Goal: Task Accomplishment & Management: Use online tool/utility

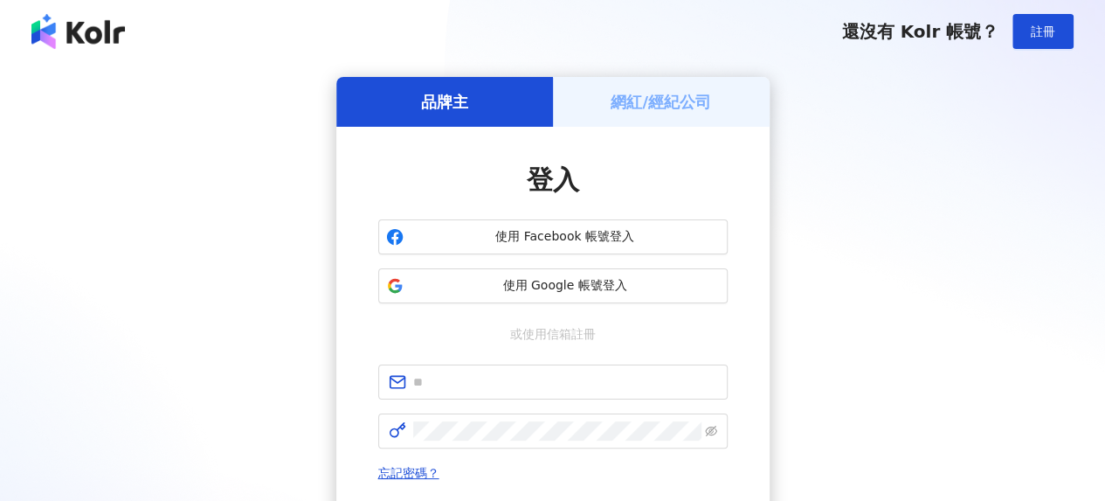
click at [661, 107] on h5 "網紅/經紀公司" at bounding box center [661, 102] width 100 height 22
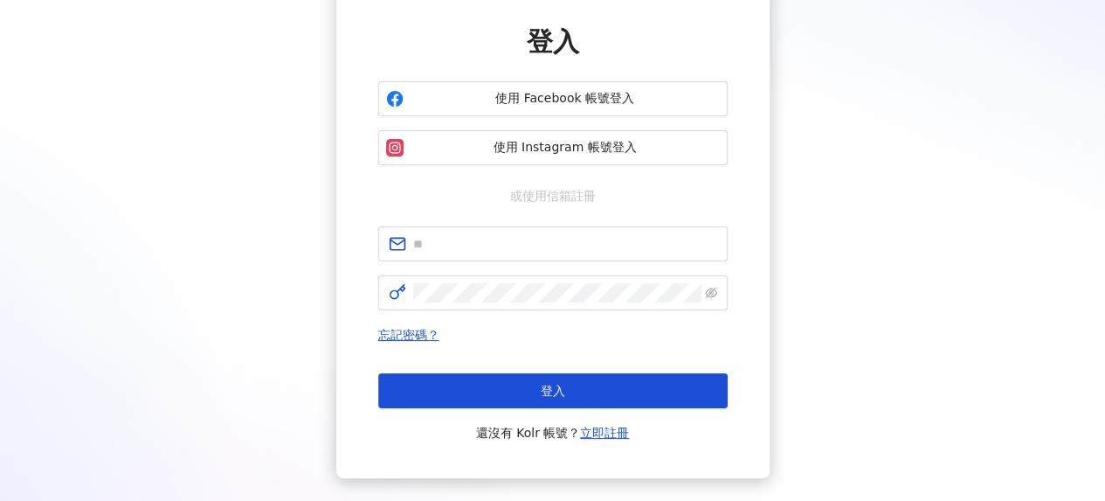
scroll to position [175, 0]
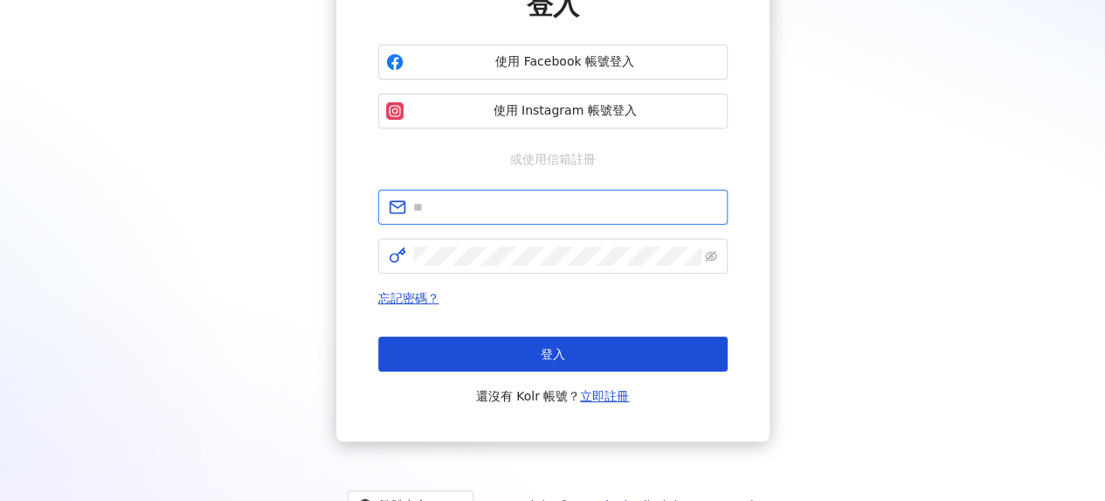
click at [542, 214] on input "text" at bounding box center [565, 207] width 304 height 19
type input "**********"
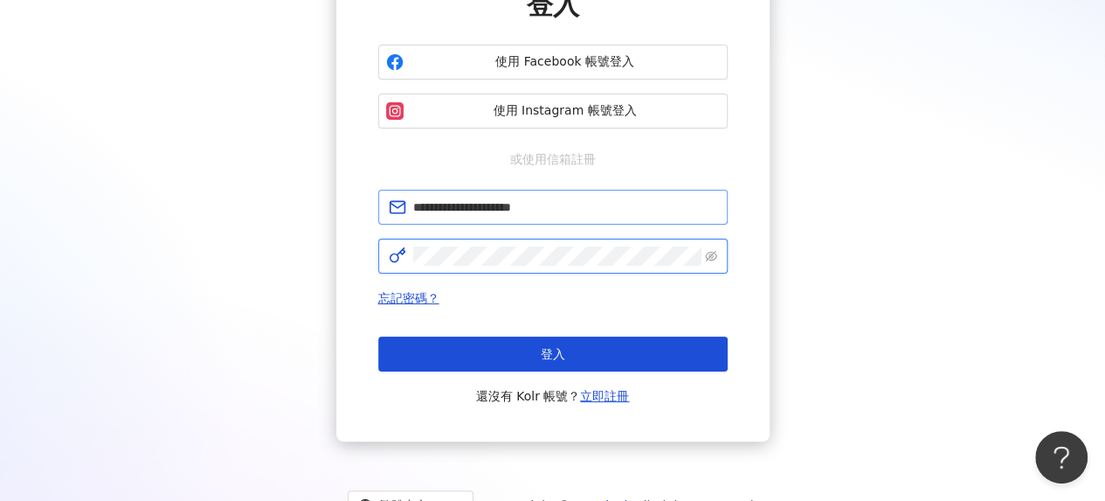
scroll to position [0, 0]
click button "登入" at bounding box center [553, 353] width 350 height 35
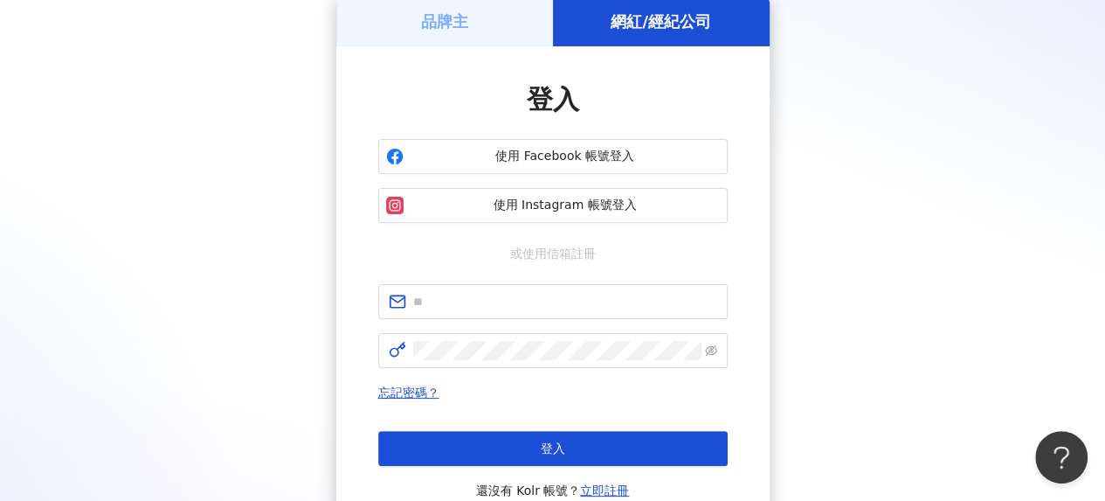
scroll to position [175, 0]
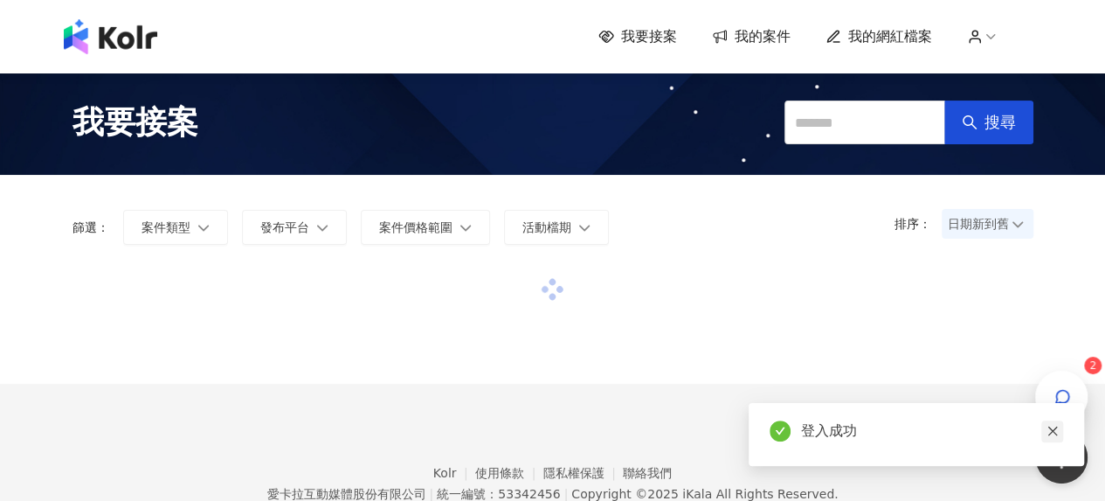
click at [1050, 433] on icon "close" at bounding box center [1053, 431] width 10 height 10
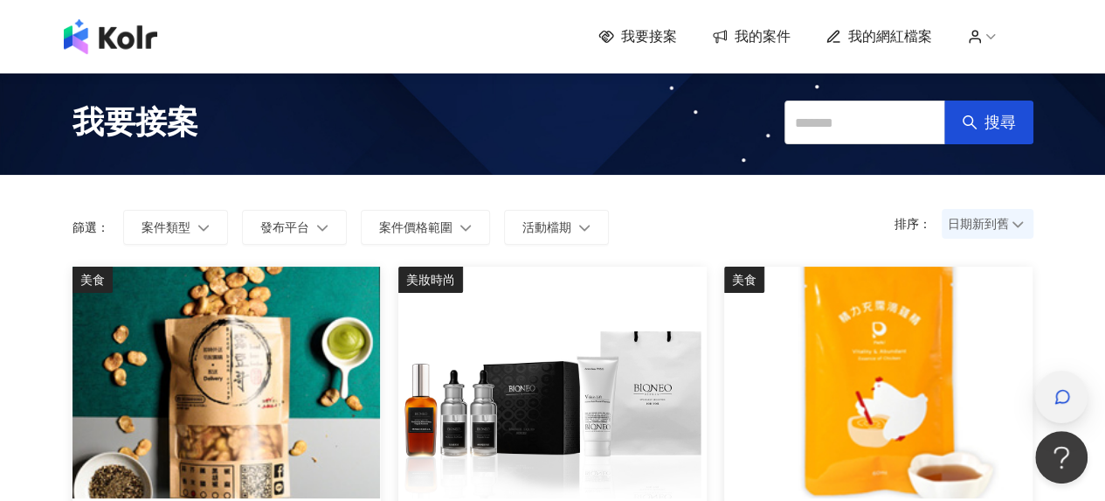
click at [1063, 386] on span "button" at bounding box center [1062, 396] width 17 height 21
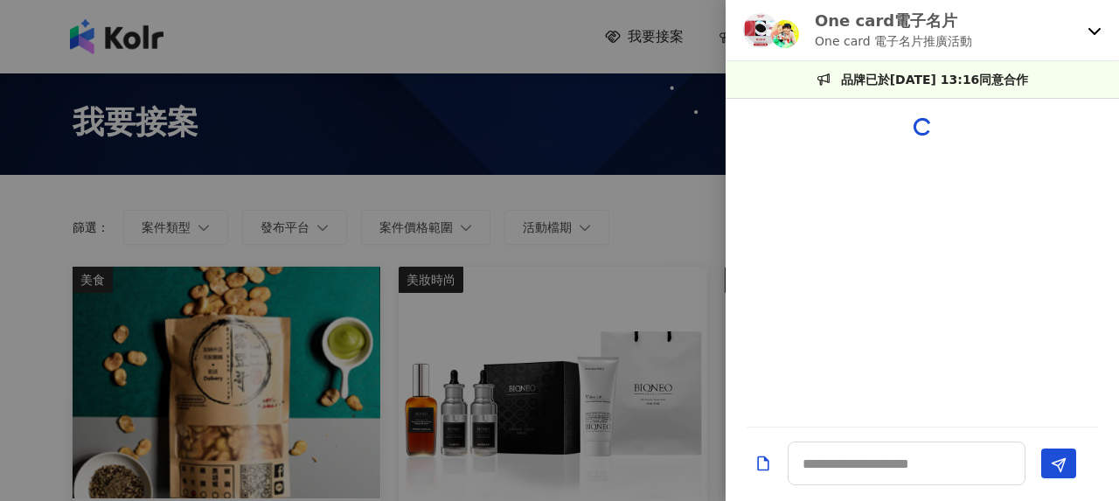
scroll to position [1844, 0]
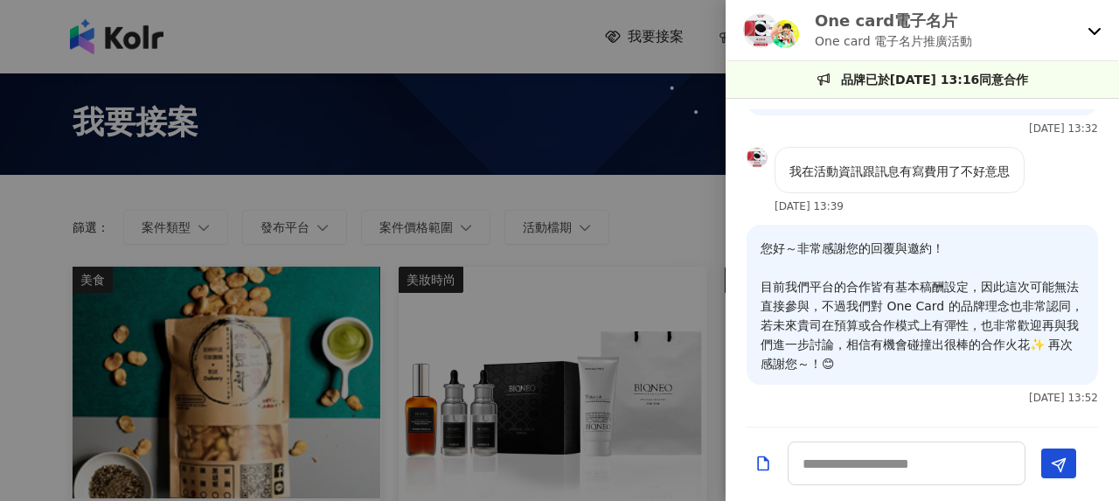
click at [1096, 31] on icon at bounding box center [1094, 31] width 14 height 14
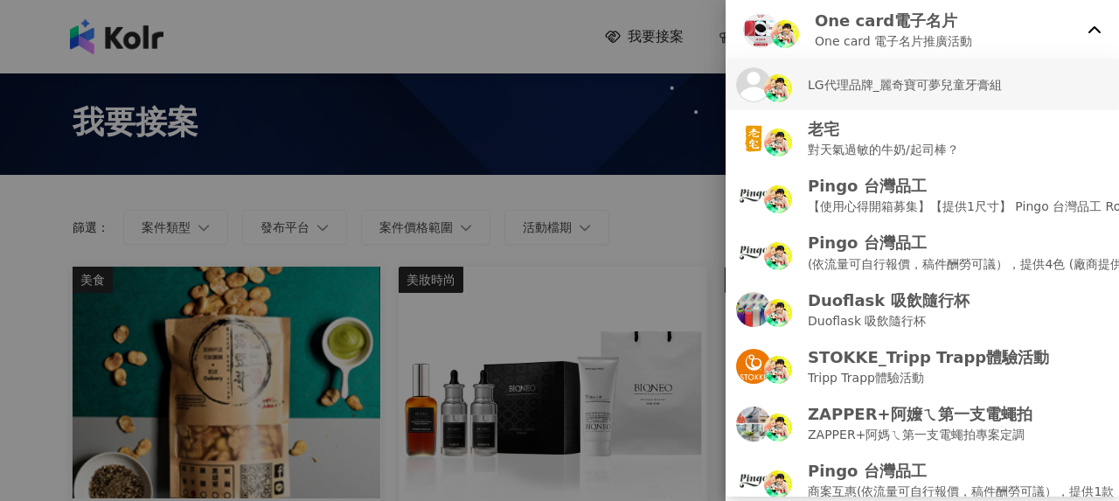
click at [917, 87] on p "LG代理品牌_麗奇寶可夢兒童牙膏組" at bounding box center [904, 84] width 194 height 19
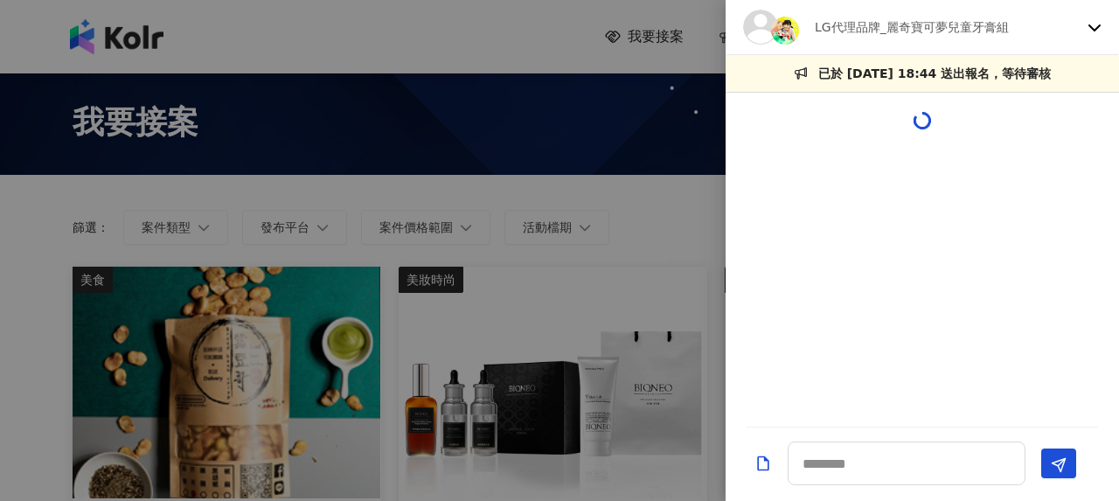
scroll to position [897, 0]
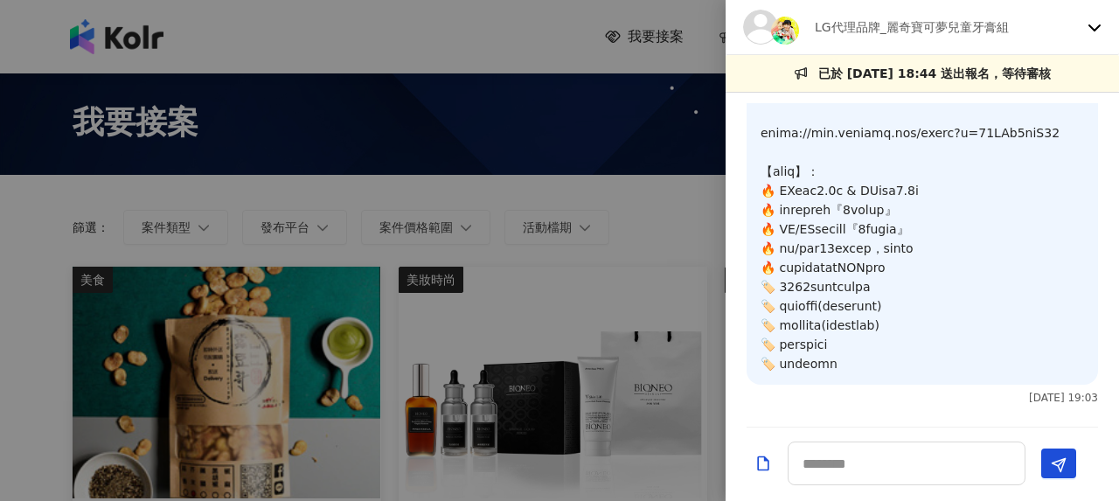
click at [1096, 27] on icon at bounding box center [1094, 27] width 14 height 14
